Goal: Use online tool/utility: Utilize a website feature to perform a specific function

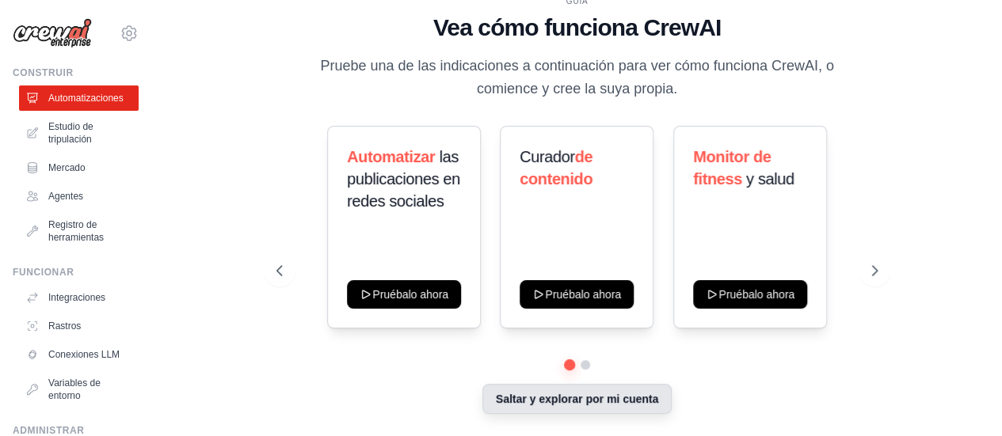
click at [605, 404] on font "Saltar y explorar por mi cuenta" at bounding box center [577, 399] width 162 height 13
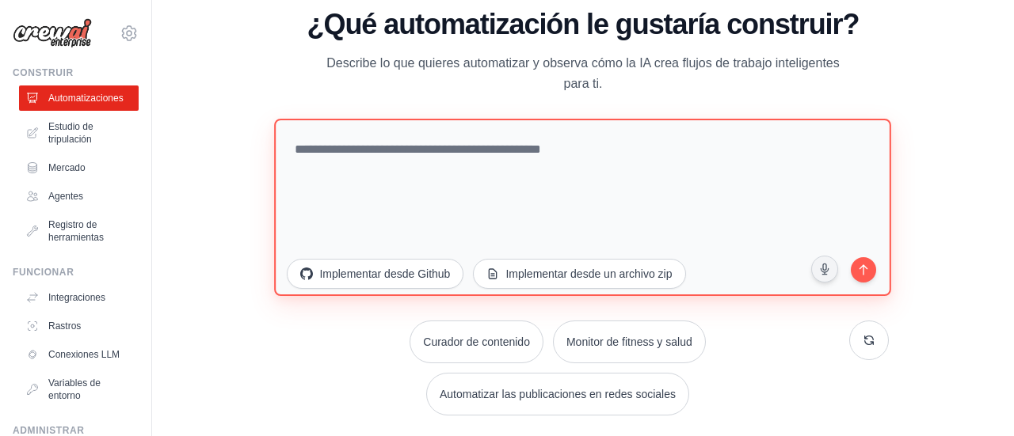
click at [553, 167] on textarea at bounding box center [583, 206] width 617 height 177
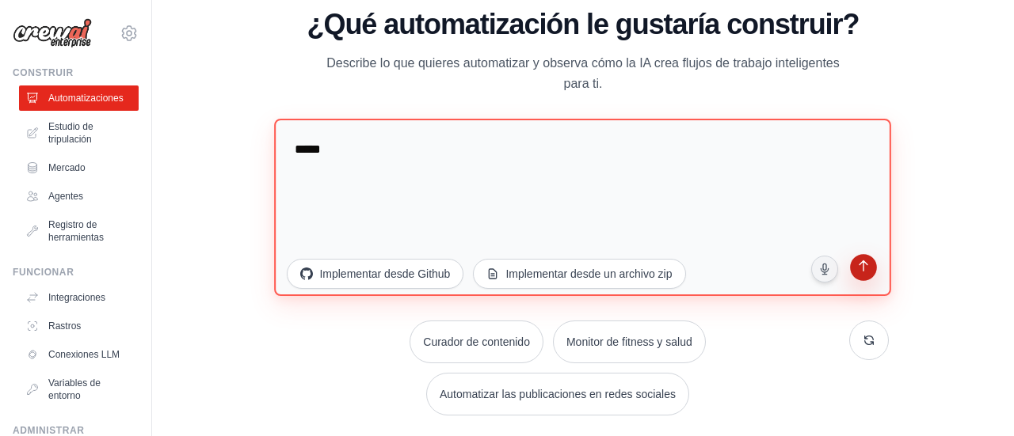
type textarea "****"
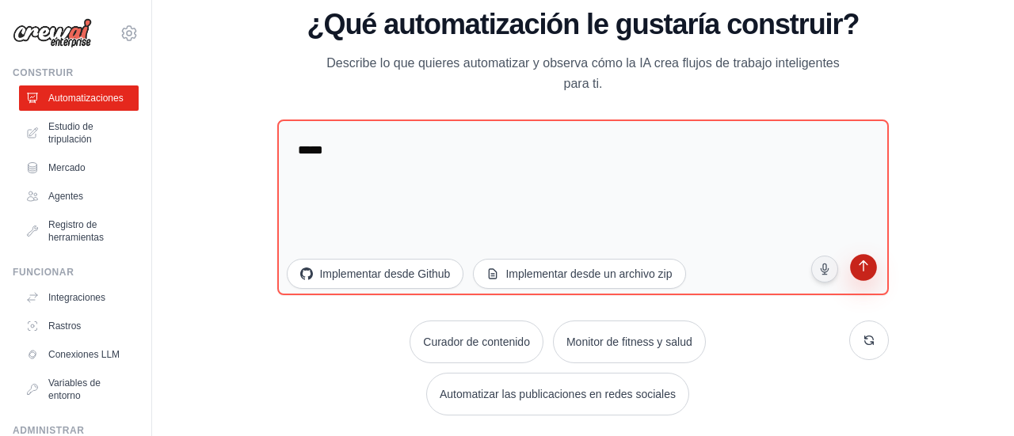
click at [871, 274] on button "submit" at bounding box center [863, 269] width 31 height 31
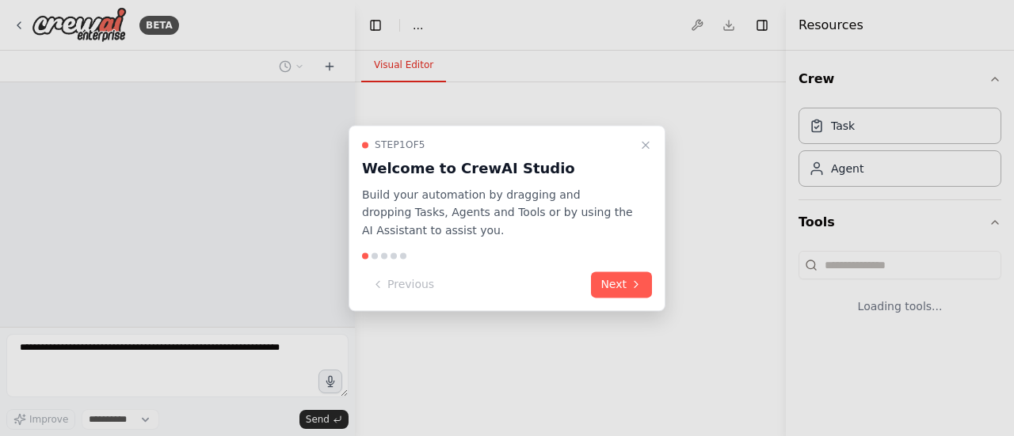
select select "****"
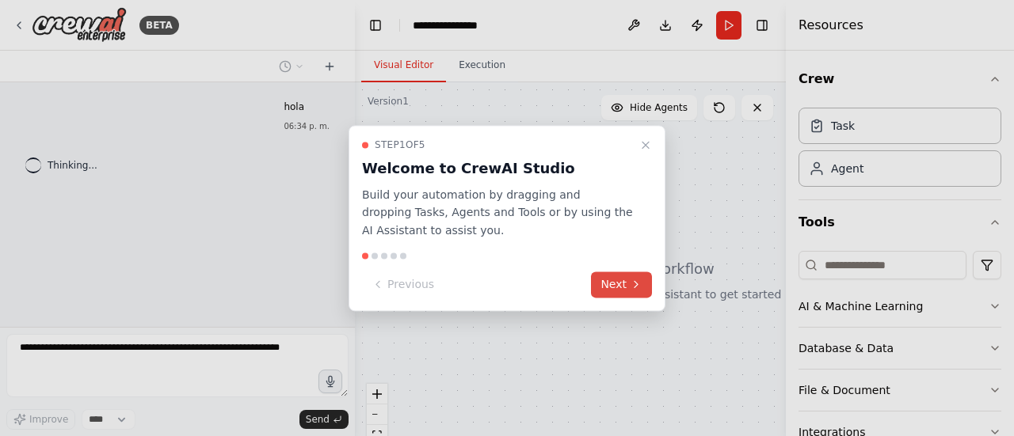
click at [623, 282] on button "Next" at bounding box center [621, 285] width 61 height 26
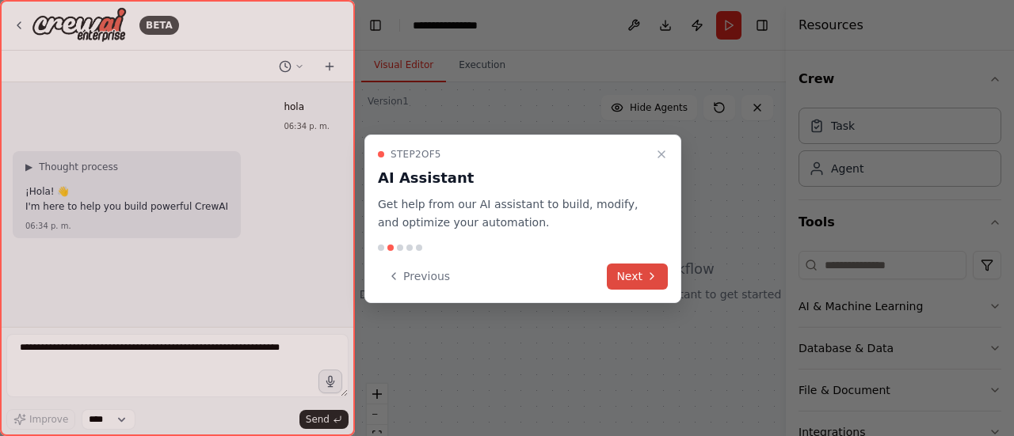
click at [648, 270] on icon at bounding box center [652, 276] width 13 height 13
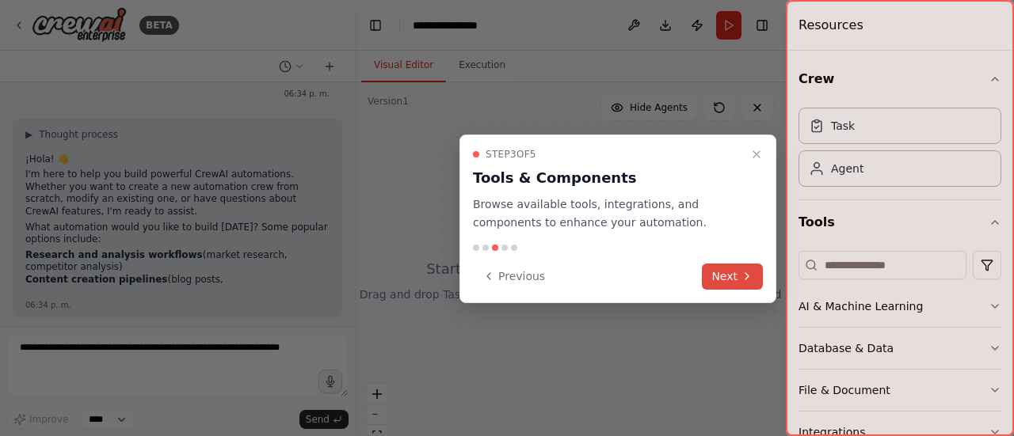
click at [727, 270] on button "Next" at bounding box center [732, 277] width 61 height 26
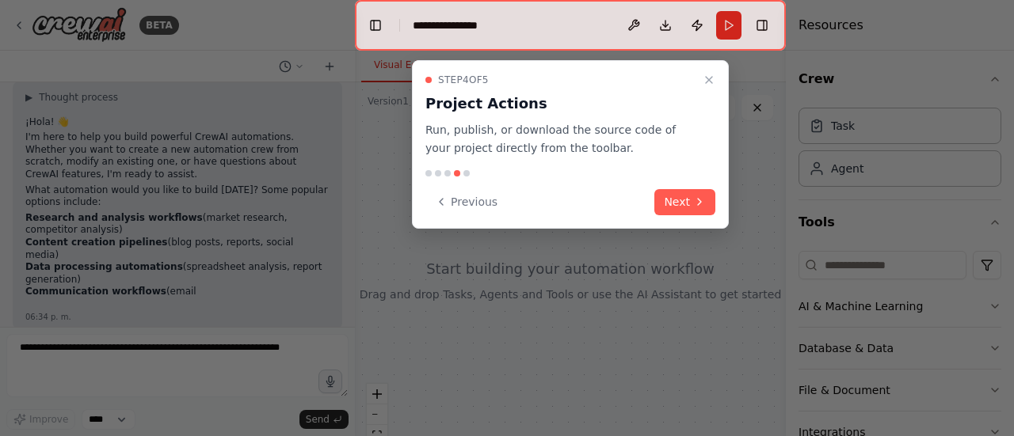
scroll to position [97, 0]
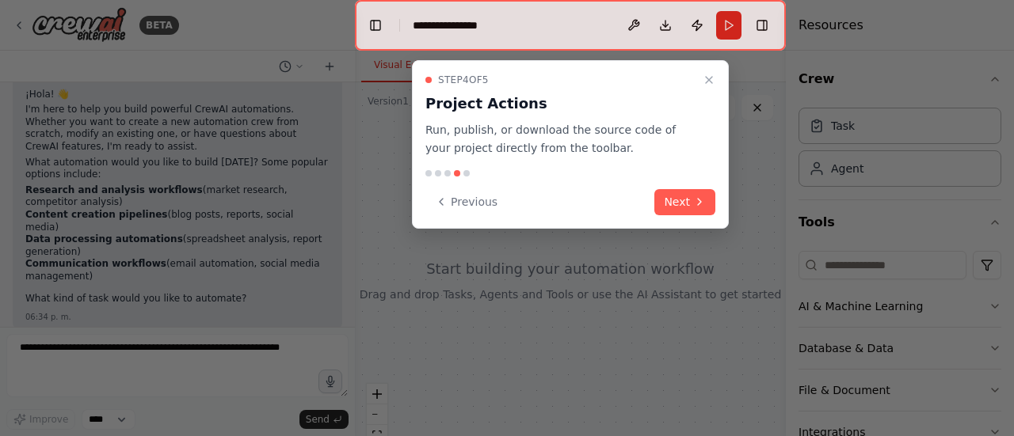
click at [361, 105] on div at bounding box center [507, 218] width 1014 height 436
click at [696, 191] on button "Next" at bounding box center [684, 202] width 61 height 26
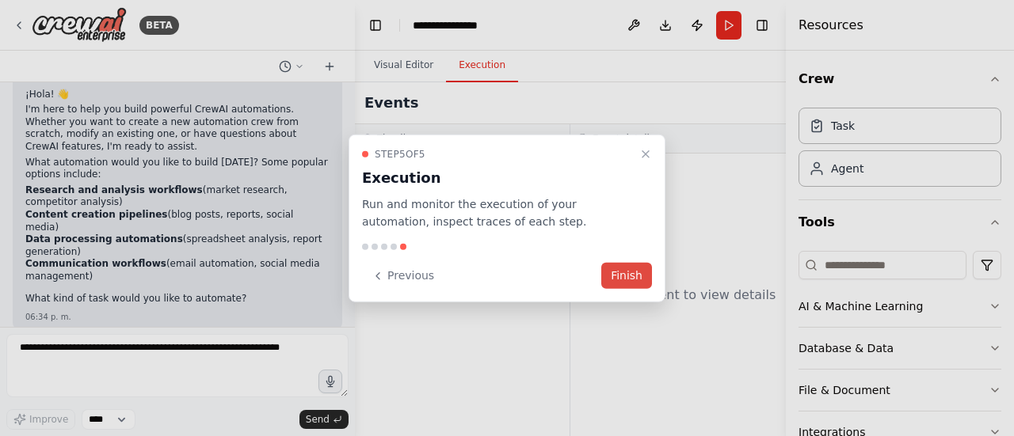
click at [615, 279] on button "Finish" at bounding box center [626, 276] width 51 height 26
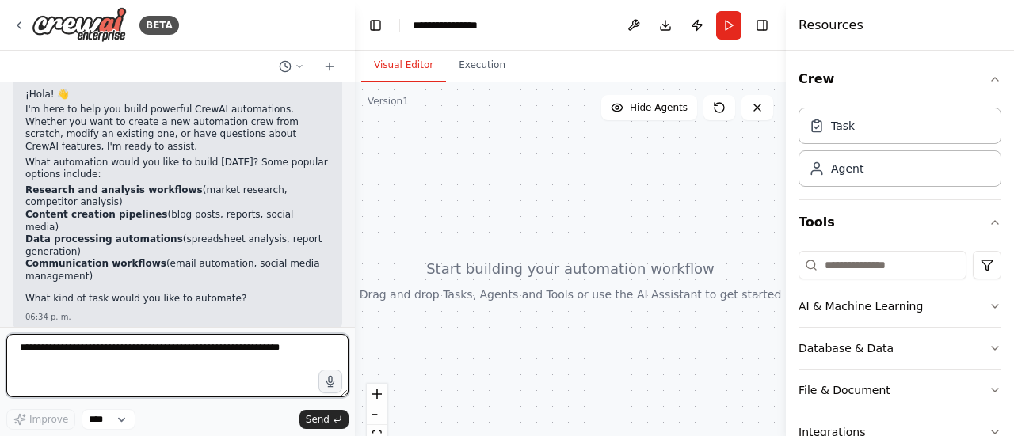
click at [193, 348] on textarea at bounding box center [177, 365] width 342 height 63
type textarea "****"
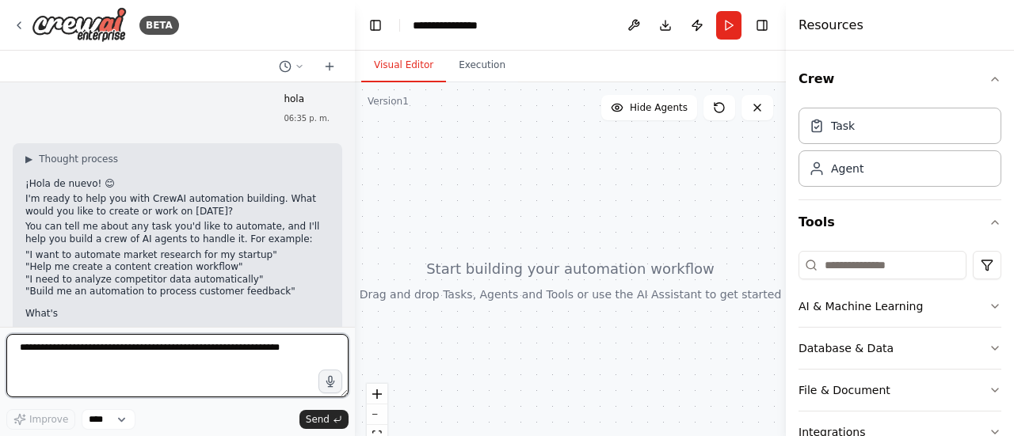
scroll to position [368, 0]
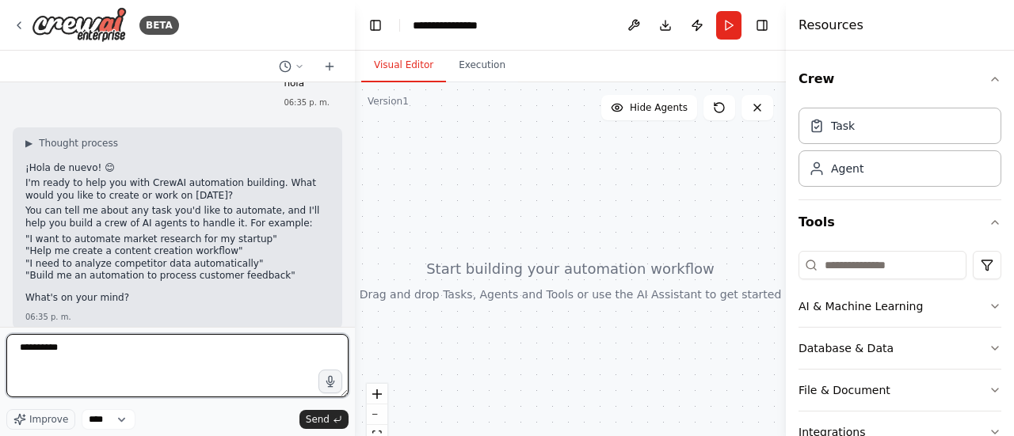
type textarea "**********"
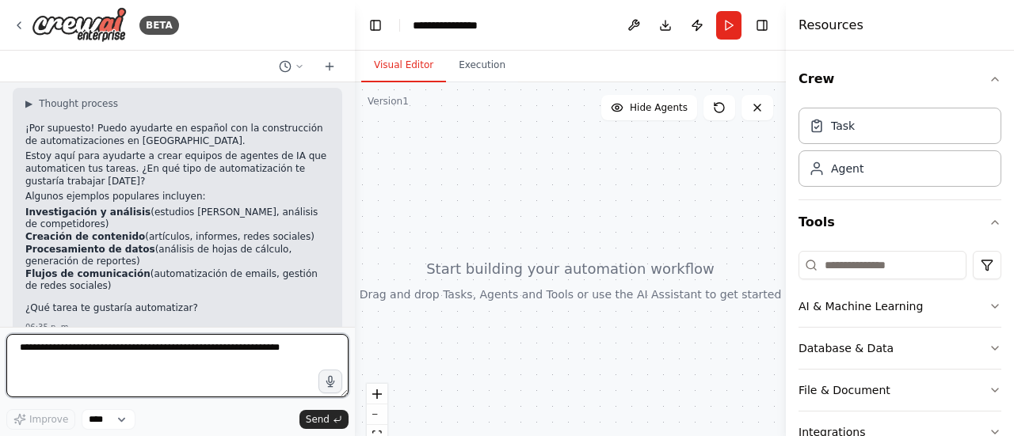
scroll to position [688, 0]
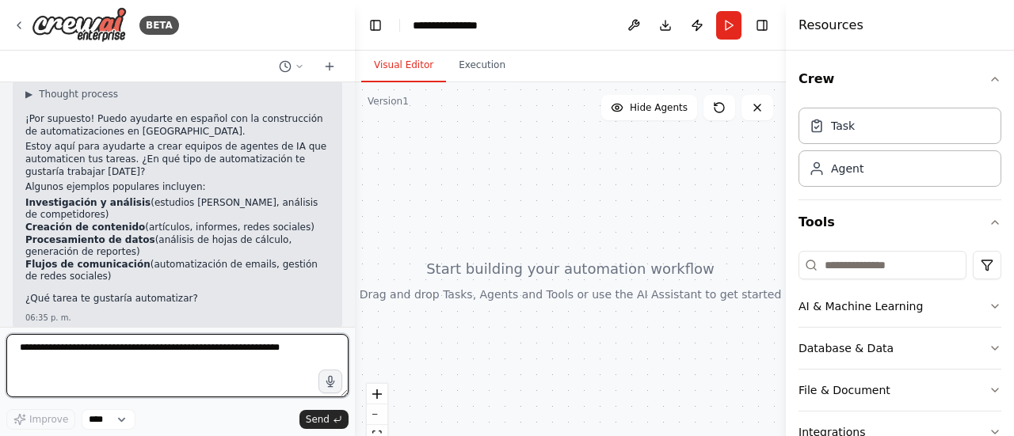
click at [163, 360] on textarea at bounding box center [177, 365] width 342 height 63
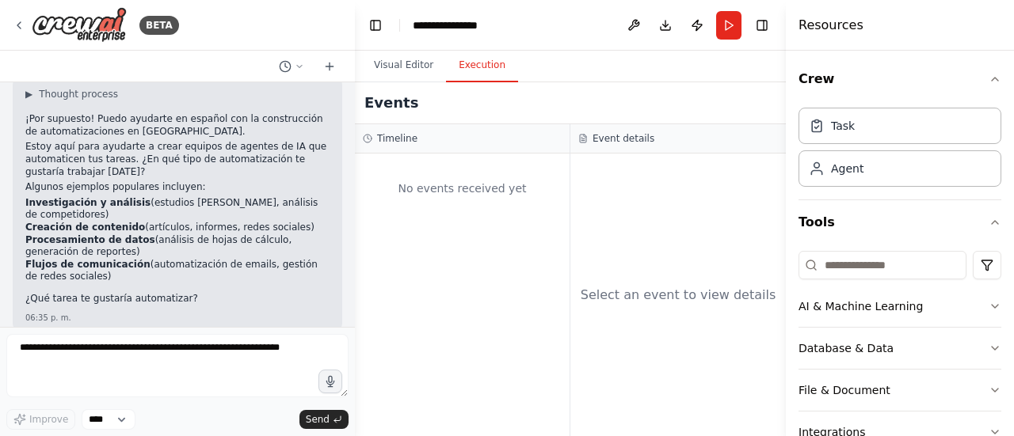
click at [468, 59] on button "Execution" at bounding box center [482, 65] width 72 height 33
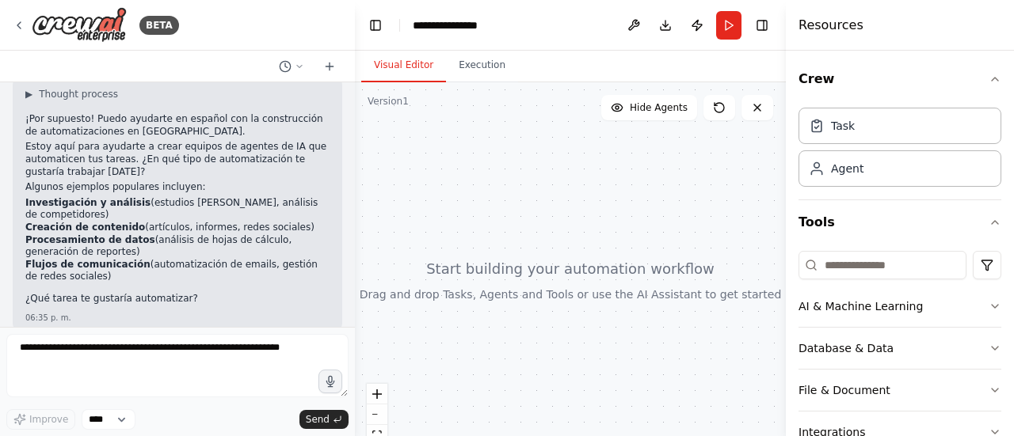
click at [385, 67] on button "Visual Editor" at bounding box center [403, 65] width 85 height 33
drag, startPoint x: 349, startPoint y: 288, endPoint x: 351, endPoint y: 265, distance: 22.3
click at [351, 265] on div "BETA hola 06:34 p. m. ▶ Thought process ¡Hola! 👋 I'm here to help you build pow…" at bounding box center [507, 218] width 1014 height 436
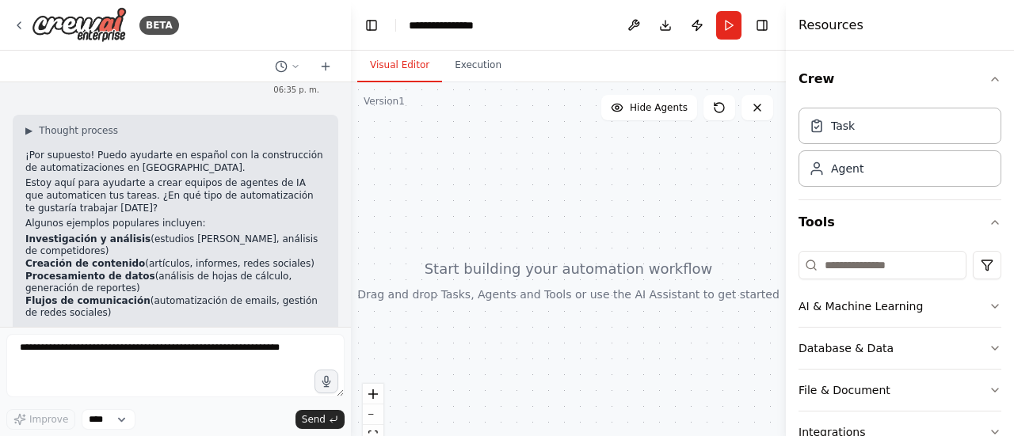
scroll to position [664, 0]
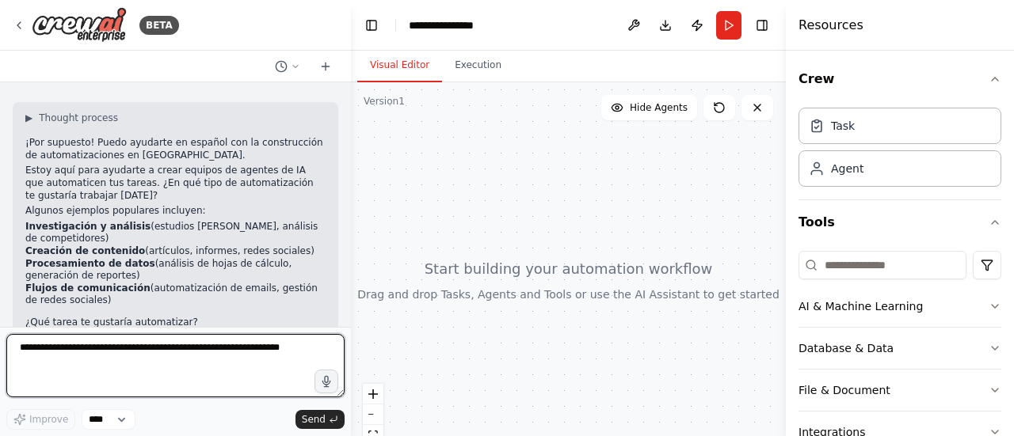
click at [144, 360] on textarea at bounding box center [175, 365] width 338 height 63
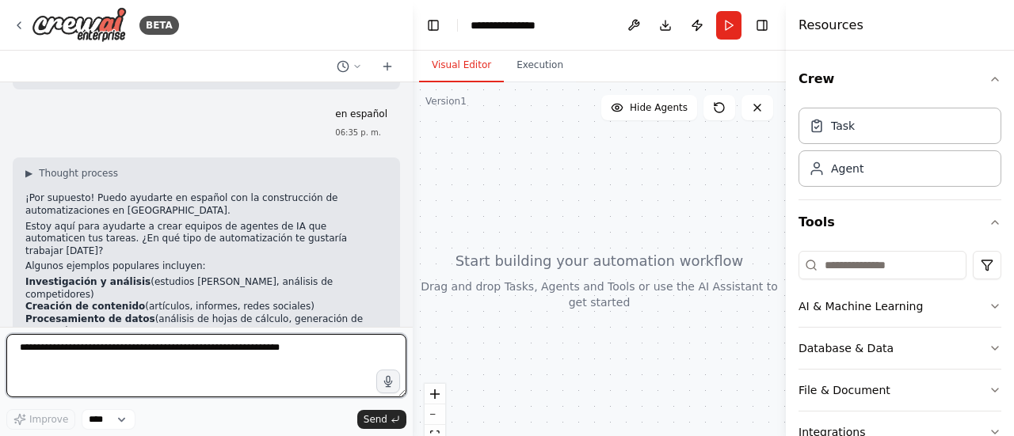
scroll to position [577, 0]
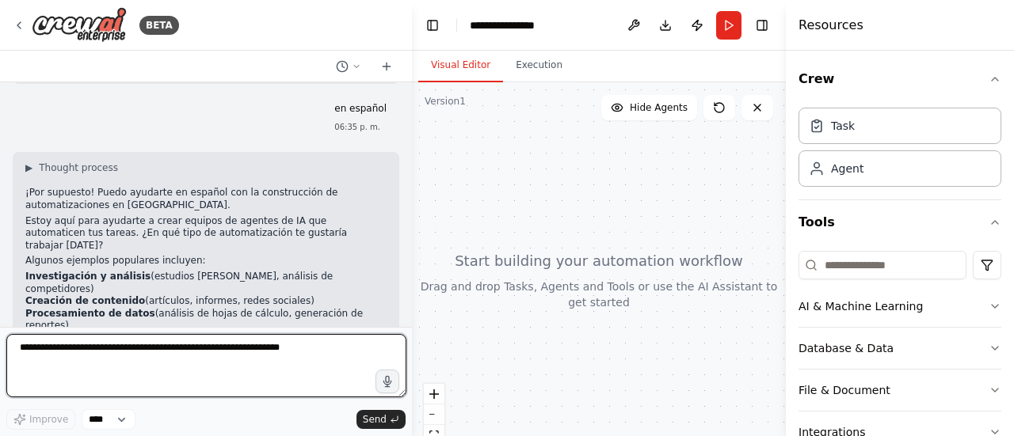
drag, startPoint x: 344, startPoint y: 289, endPoint x: 412, endPoint y: 281, distance: 68.6
click at [412, 281] on div "BETA hola 06:34 p. m. ▶ Thought process ¡Hola! 👋 I'm here to help you build pow…" at bounding box center [507, 218] width 1014 height 436
click at [185, 355] on textarea at bounding box center [205, 365] width 399 height 63
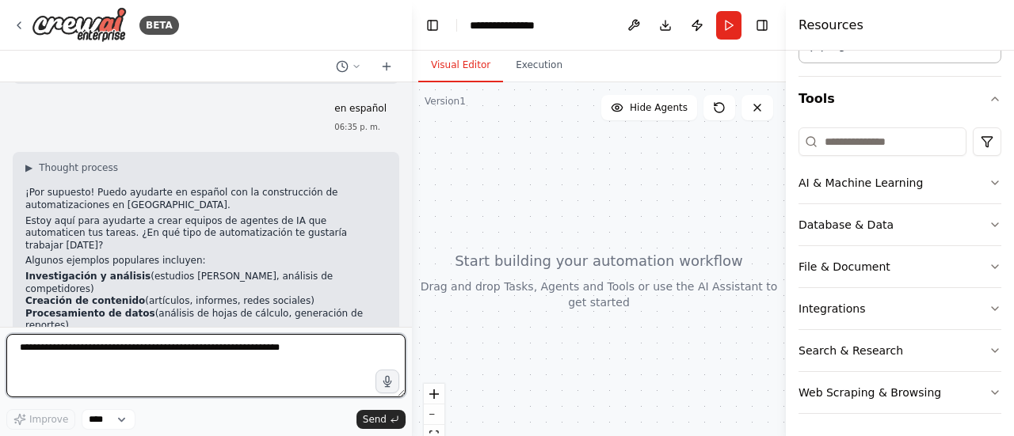
scroll to position [0, 0]
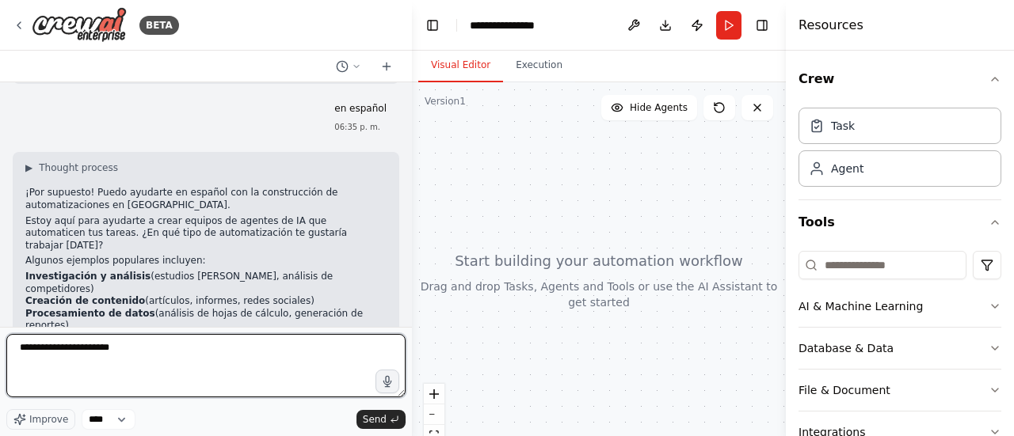
type textarea "**********"
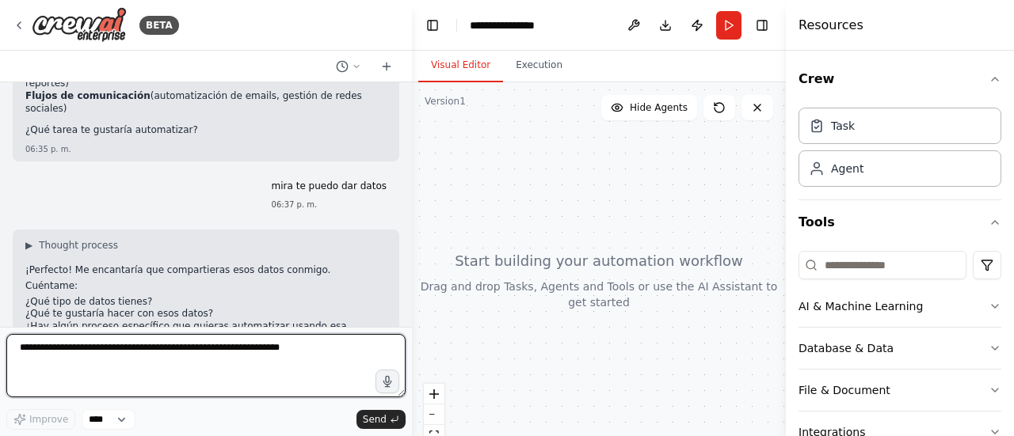
scroll to position [835, 0]
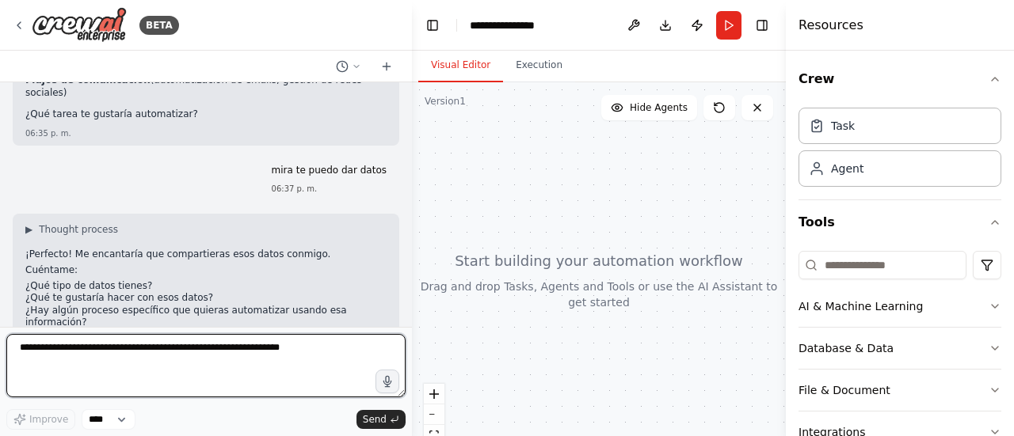
click at [228, 349] on textarea at bounding box center [205, 365] width 399 height 63
type textarea "**********"
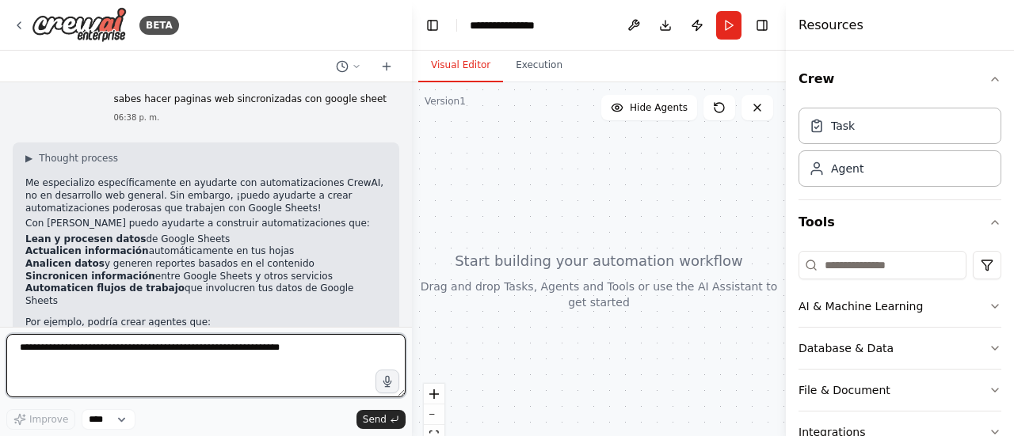
scroll to position [1205, 0]
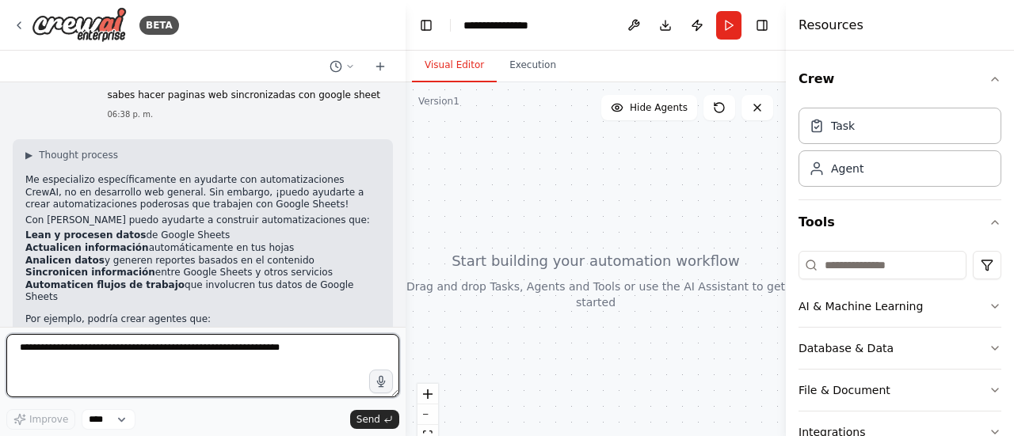
drag, startPoint x: 408, startPoint y: 299, endPoint x: 405, endPoint y: 275, distance: 24.8
click at [405, 275] on div "BETA hola 06:34 p. m. ▶ Thought process ¡Hola! 👋 I'm here to help you build pow…" at bounding box center [507, 218] width 1014 height 436
click at [174, 360] on textarea at bounding box center [202, 365] width 392 height 63
type textarea "**********"
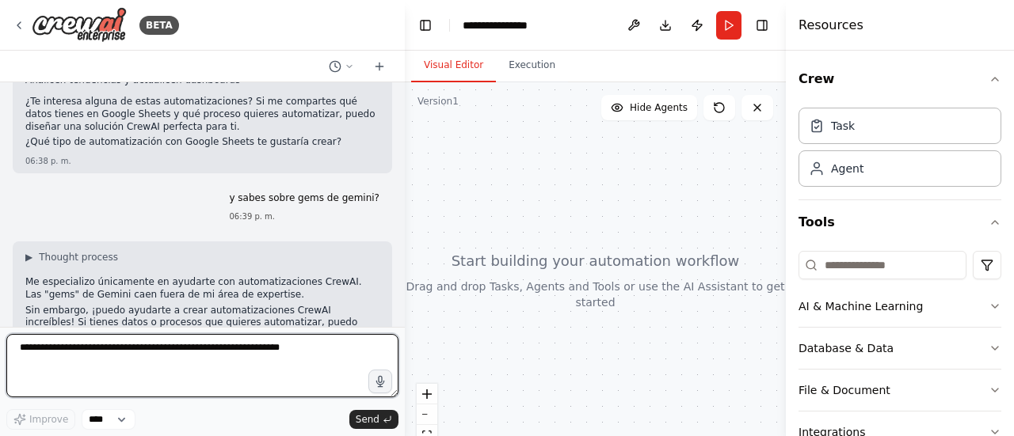
scroll to position [1512, 0]
